Goal: Find specific page/section: Find specific page/section

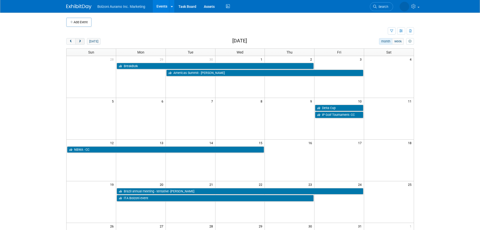
click at [82, 43] on button "next" at bounding box center [79, 41] width 9 height 7
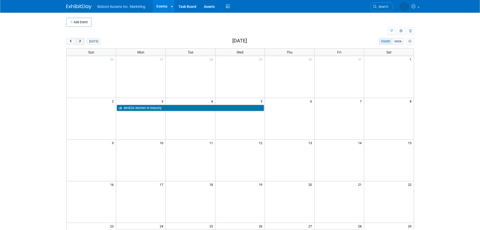
click at [82, 43] on button "next" at bounding box center [79, 41] width 9 height 7
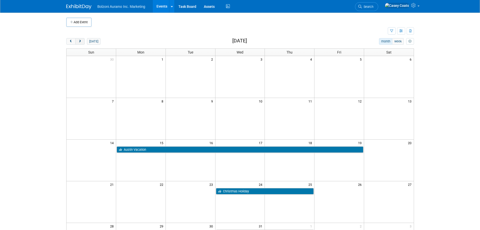
click at [83, 44] on button "next" at bounding box center [79, 41] width 9 height 7
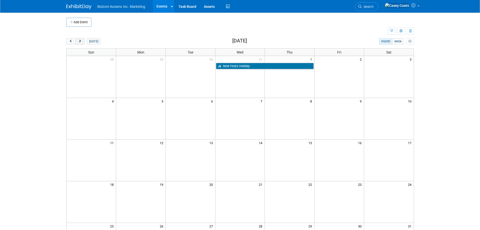
click at [82, 43] on button "next" at bounding box center [79, 41] width 9 height 7
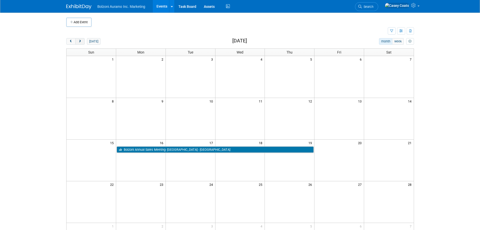
click at [82, 43] on button "next" at bounding box center [79, 41] width 9 height 7
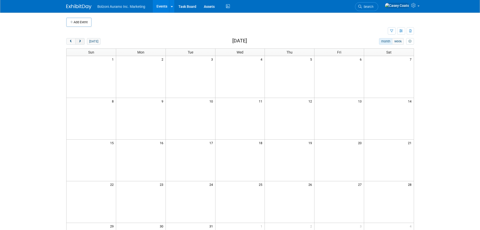
click at [82, 43] on button "next" at bounding box center [79, 41] width 9 height 7
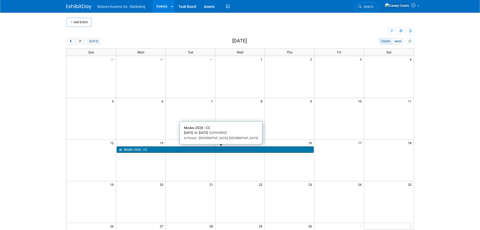
click at [148, 148] on link "Modex 2026 - CC" at bounding box center [215, 149] width 197 height 7
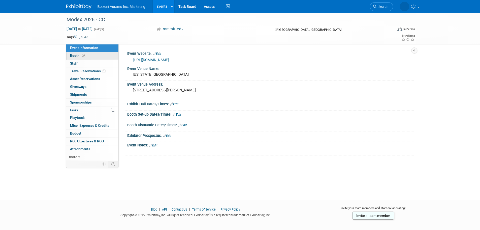
click at [83, 58] on link "Booth" at bounding box center [92, 56] width 52 height 8
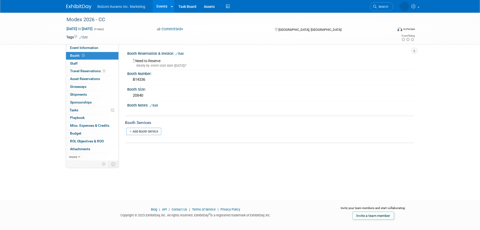
click at [85, 8] on img at bounding box center [78, 6] width 25 height 5
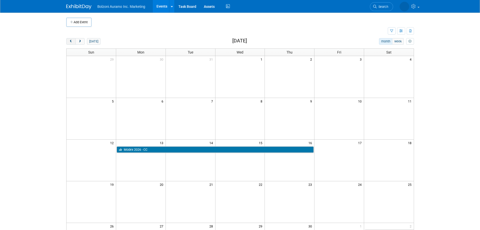
click at [69, 42] on span "prev" at bounding box center [71, 41] width 4 height 3
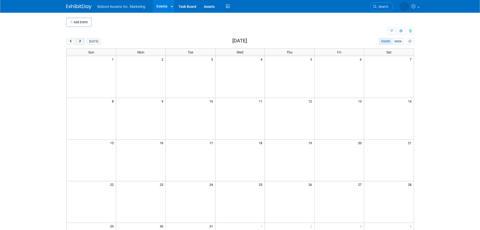
click at [78, 42] on span "next" at bounding box center [80, 41] width 4 height 3
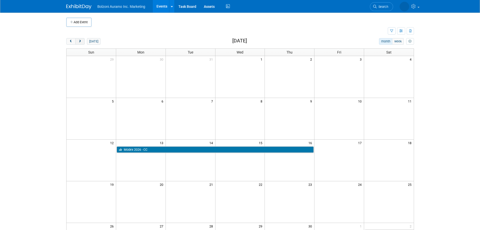
click at [79, 42] on span "next" at bounding box center [80, 41] width 4 height 3
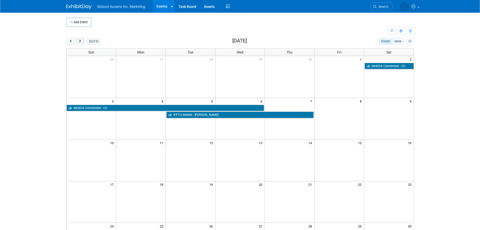
click at [79, 42] on span "next" at bounding box center [80, 41] width 4 height 3
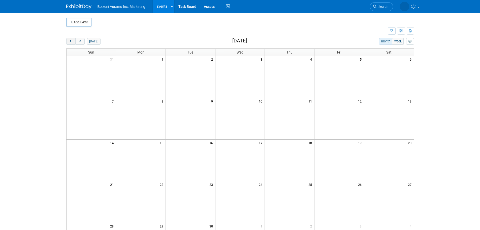
click at [66, 42] on button "prev" at bounding box center [70, 41] width 9 height 7
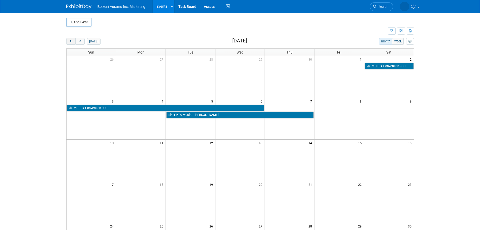
click at [66, 42] on button "prev" at bounding box center [70, 41] width 9 height 7
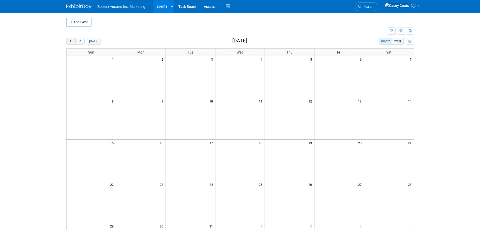
click at [66, 42] on button "prev" at bounding box center [70, 41] width 9 height 7
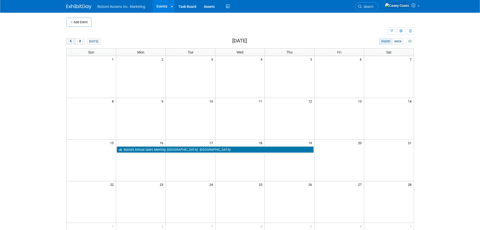
click at [66, 42] on button "prev" at bounding box center [70, 41] width 9 height 7
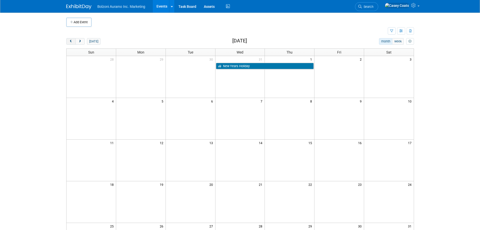
click at [66, 42] on button "prev" at bounding box center [70, 41] width 9 height 7
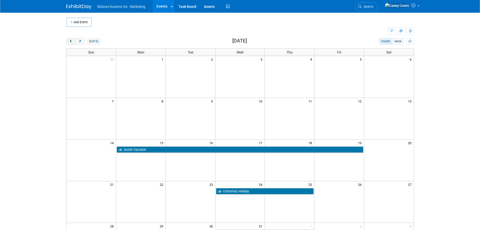
click at [66, 42] on button "prev" at bounding box center [70, 41] width 9 height 7
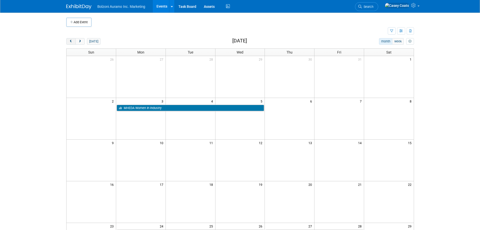
click at [66, 42] on button "prev" at bounding box center [70, 41] width 9 height 7
